Goal: Find contact information: Find contact information

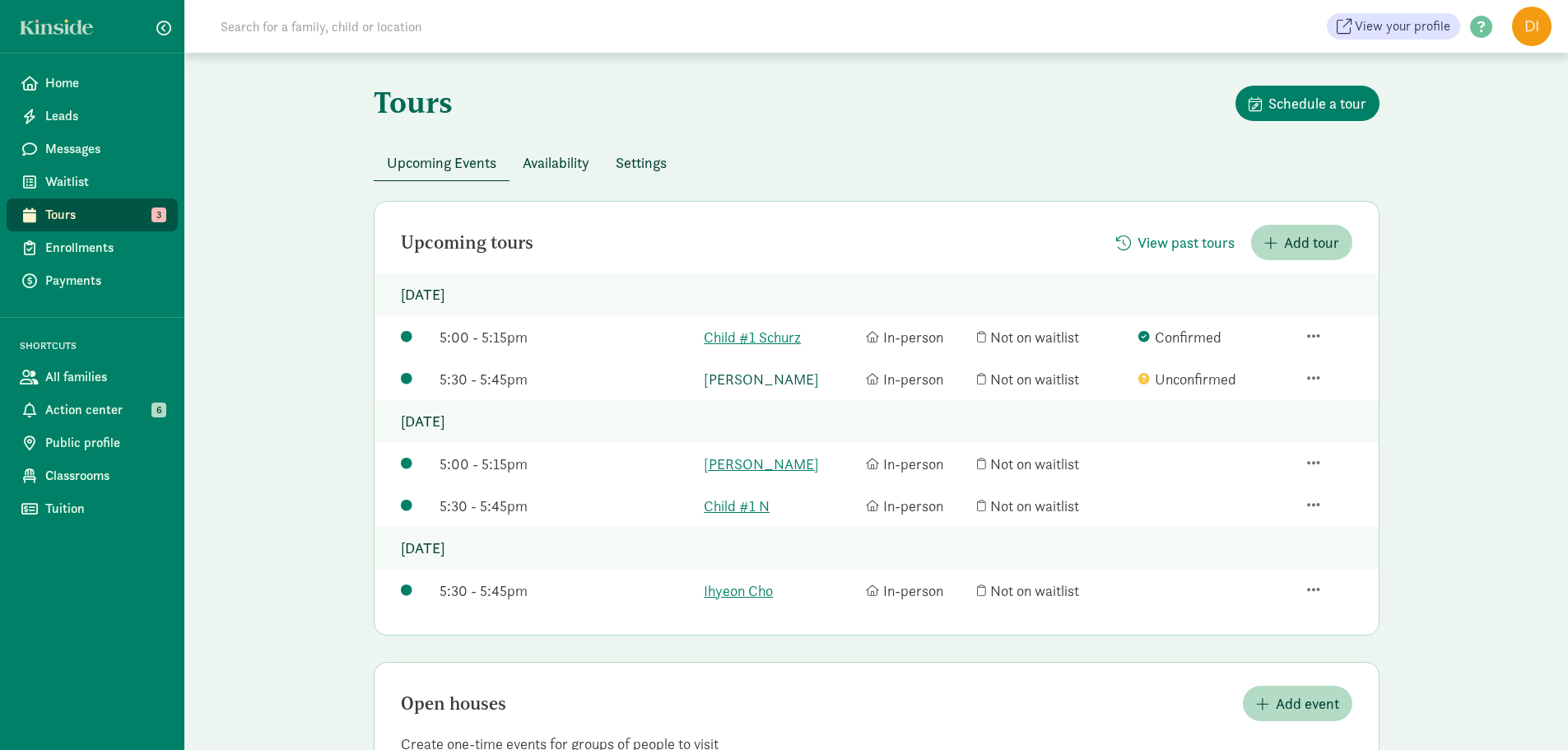
click at [781, 369] on link "[PERSON_NAME]" at bounding box center [781, 379] width 154 height 22
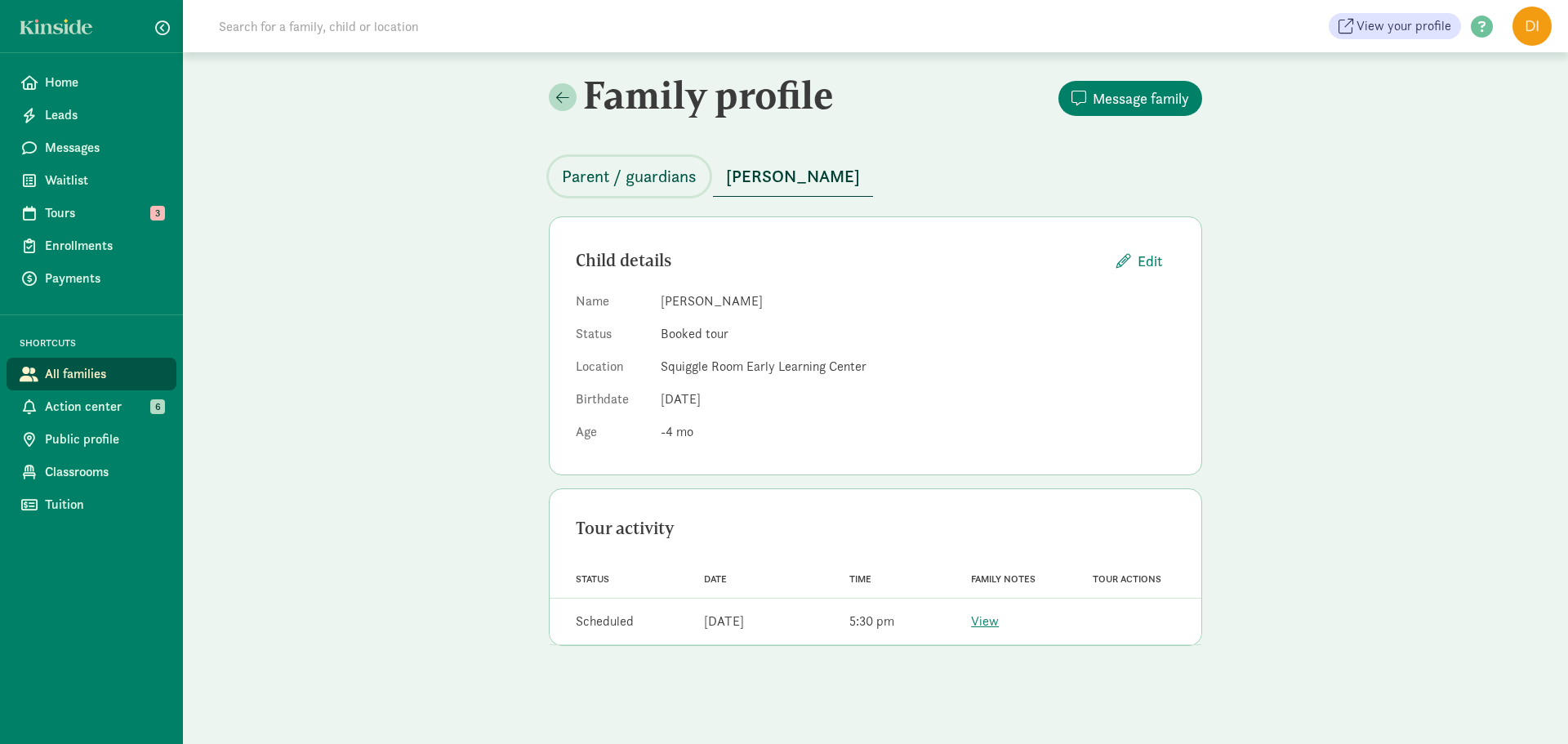
click at [616, 186] on span "Parent / guardians" at bounding box center [629, 176] width 134 height 26
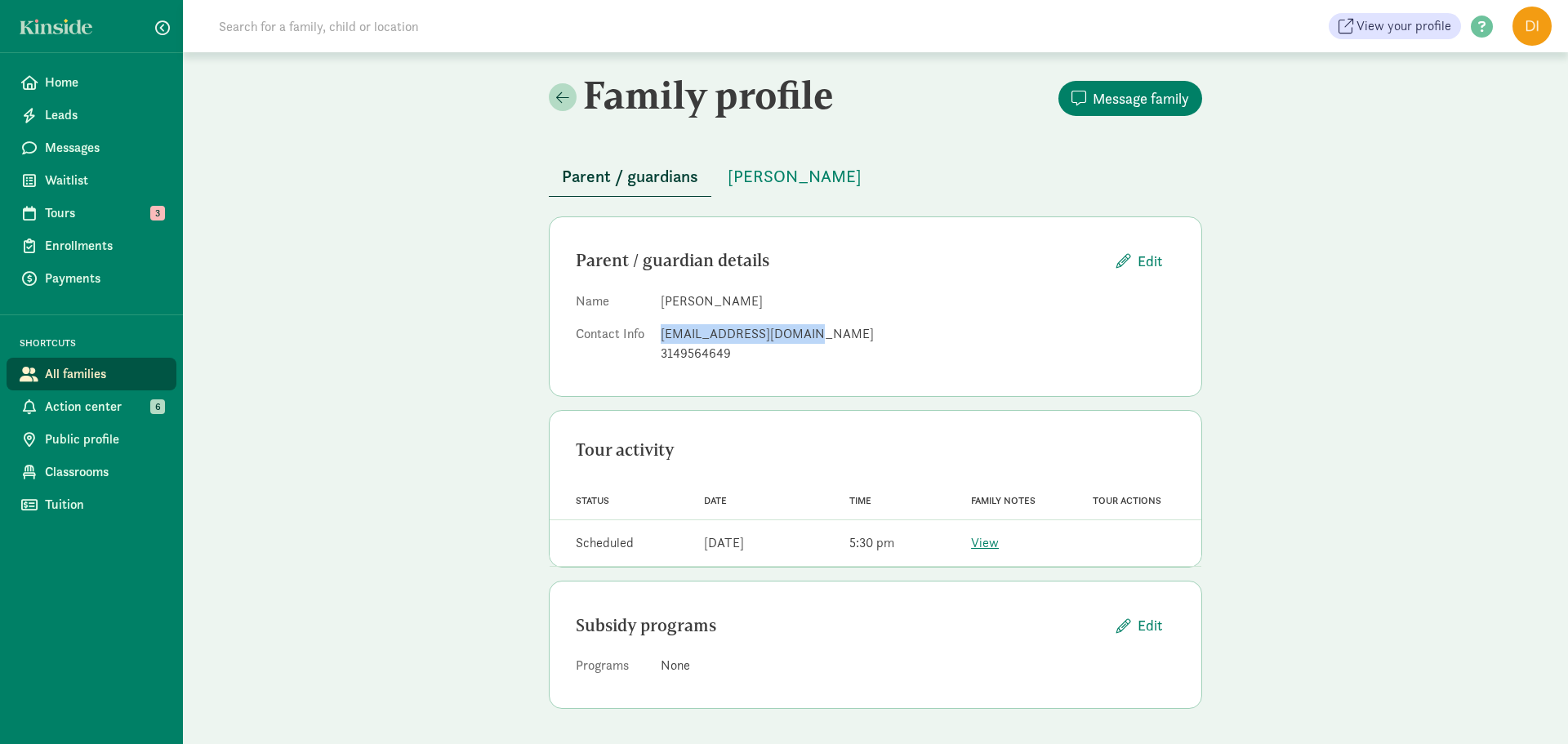
drag, startPoint x: 821, startPoint y: 337, endPoint x: 648, endPoint y: 329, distance: 173.2
click at [648, 329] on dl "Name [PERSON_NAME] Contact Info [EMAIL_ADDRESS][DOMAIN_NAME] 3149564649" at bounding box center [875, 330] width 600 height 78
copy dl "matthigh2725@gmail.com"
click at [523, 355] on div "Family profile Message family Parent / guardians Hannah Highsmith Parent / guar…" at bounding box center [875, 396] width 1385 height 689
